Goal: Find specific page/section: Find specific page/section

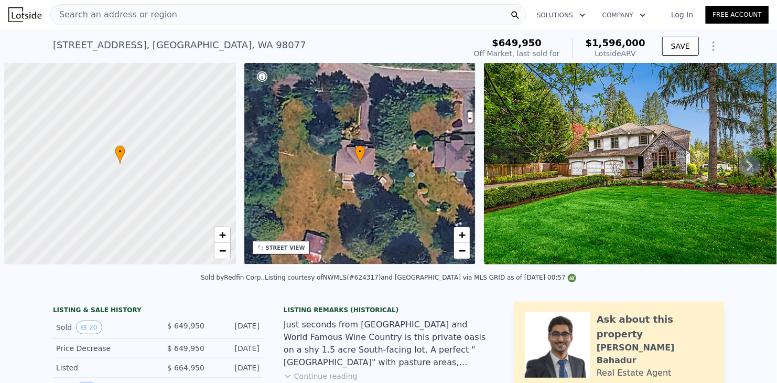
scroll to position [0, 4]
click at [163, 18] on div "Search an address or region" at bounding box center [288, 14] width 476 height 21
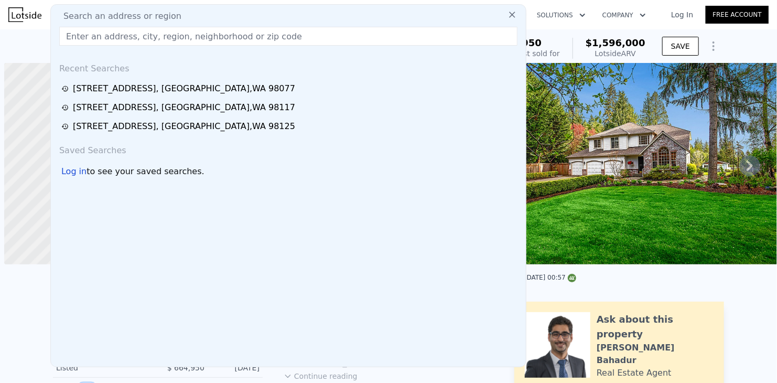
scroll to position [0, 4]
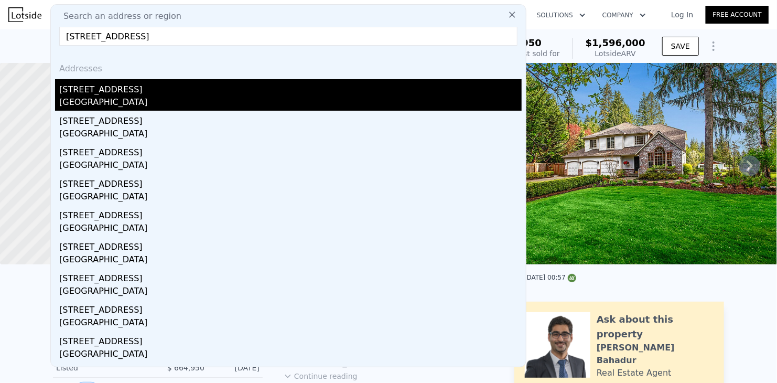
type input "10127 NE 143rd St, Kirkland, WA 98034"
click at [115, 94] on div "10127 NE 143rd St" at bounding box center [290, 87] width 462 height 17
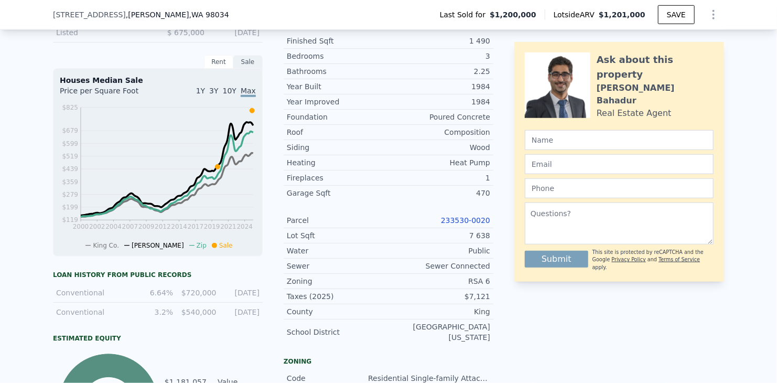
scroll to position [363, 0]
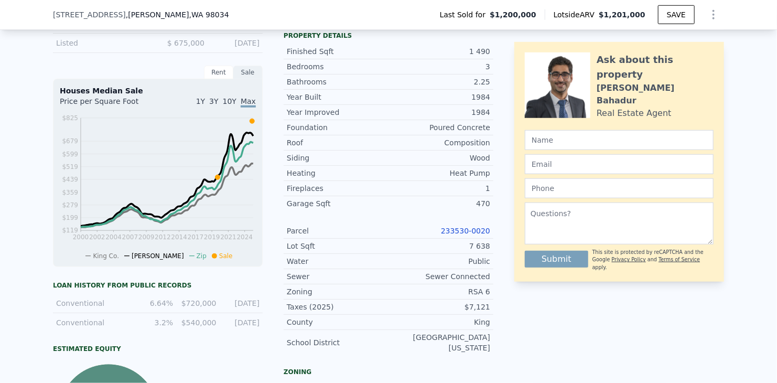
click at [475, 233] on link "233530-0020" at bounding box center [465, 230] width 49 height 8
